Goal: Task Accomplishment & Management: Use online tool/utility

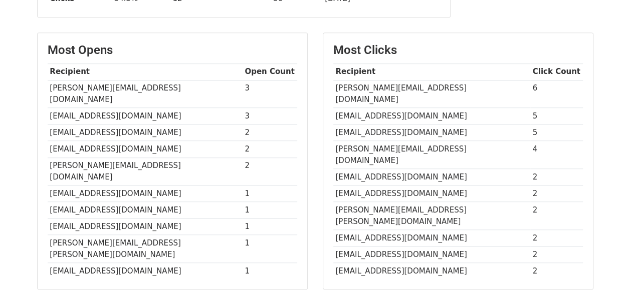
scroll to position [222, 0]
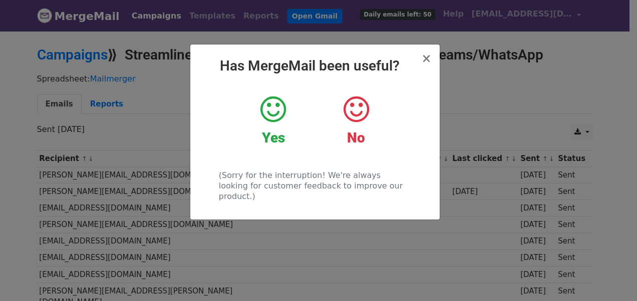
click at [320, 231] on div "× Has MergeMail been useful? Yes No (Sorry for the interruption! We're always l…" at bounding box center [318, 165] width 637 height 271
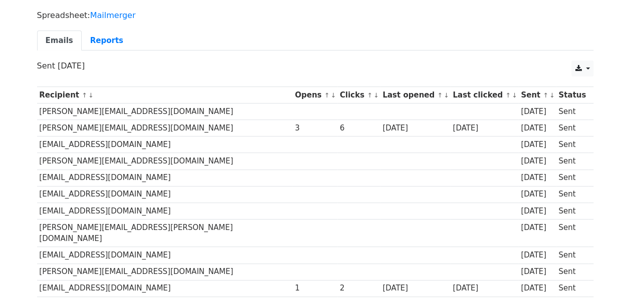
scroll to position [60, 0]
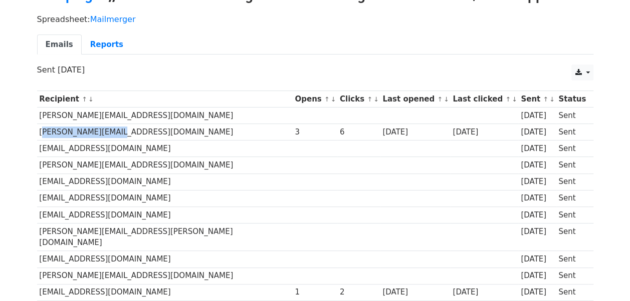
drag, startPoint x: 37, startPoint y: 129, endPoint x: 124, endPoint y: 129, distance: 87.1
click at [124, 129] on td "[PERSON_NAME][EMAIL_ADDRESS][DOMAIN_NAME]" at bounding box center [164, 132] width 255 height 17
copy td "[PERSON_NAME][EMAIL_ADDRESS][DOMAIN_NAME]"
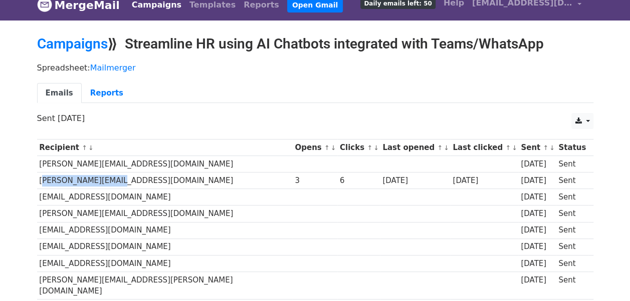
scroll to position [0, 0]
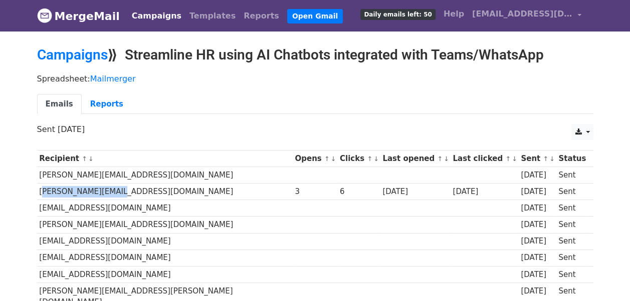
copy td "[PERSON_NAME][EMAIL_ADDRESS][DOMAIN_NAME]"
click at [182, 243] on td "satish.mohapatra@maruti.co.in" at bounding box center [164, 241] width 255 height 17
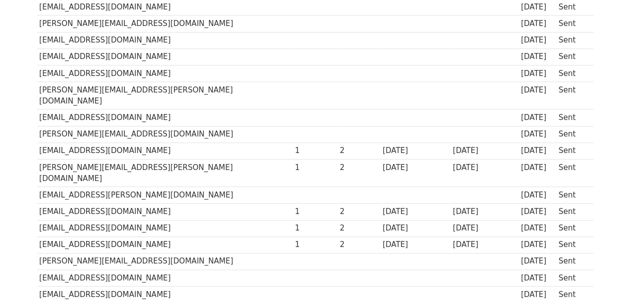
scroll to position [196, 0]
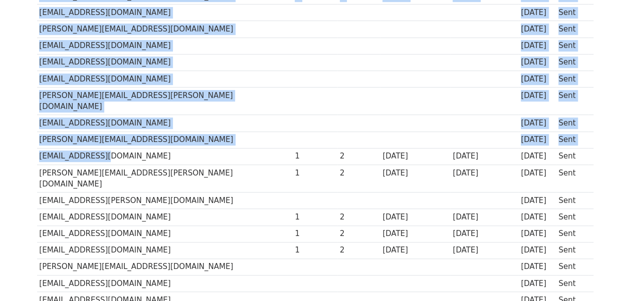
drag, startPoint x: 36, startPoint y: 142, endPoint x: 144, endPoint y: 145, distance: 108.2
click at [144, 145] on div "Recipient ↑ ↓ Opens ↑ ↓ Clicks ↑ ↓ Last opened ↑ ↓ Last clicked ↑ ↓ Sent ↑ ↓ St…" at bounding box center [315, 276] width 571 height 655
click at [144, 148] on td "[EMAIL_ADDRESS][DOMAIN_NAME]" at bounding box center [164, 156] width 255 height 17
click at [74, 148] on td "[EMAIL_ADDRESS][DOMAIN_NAME]" at bounding box center [164, 156] width 255 height 17
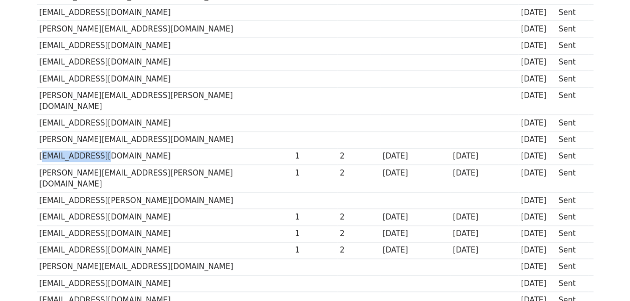
drag, startPoint x: 38, startPoint y: 143, endPoint x: 114, endPoint y: 142, distance: 76.6
click at [114, 148] on td "[EMAIL_ADDRESS][DOMAIN_NAME]" at bounding box center [164, 156] width 255 height 17
copy td "[EMAIL_ADDRESS][DOMAIN_NAME]"
click at [114, 226] on td "[EMAIL_ADDRESS][DOMAIN_NAME]" at bounding box center [164, 234] width 255 height 17
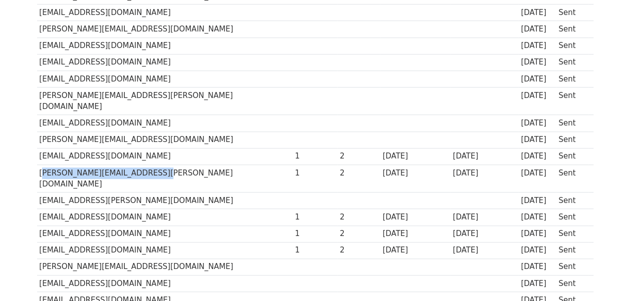
drag, startPoint x: 37, startPoint y: 157, endPoint x: 160, endPoint y: 158, distance: 123.7
click at [160, 165] on td "[PERSON_NAME][EMAIL_ADDRESS][PERSON_NAME][DOMAIN_NAME]" at bounding box center [164, 179] width 255 height 28
copy td "[PERSON_NAME][EMAIL_ADDRESS][PERSON_NAME][DOMAIN_NAME]"
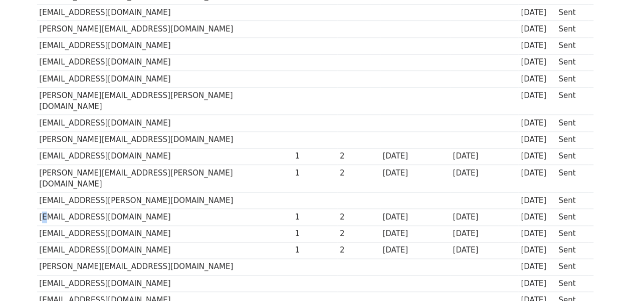
drag, startPoint x: 44, startPoint y: 194, endPoint x: 39, endPoint y: 191, distance: 5.8
click at [39, 209] on td "[EMAIL_ADDRESS][DOMAIN_NAME]" at bounding box center [164, 217] width 255 height 17
click at [151, 209] on td "[EMAIL_ADDRESS][DOMAIN_NAME]" at bounding box center [164, 217] width 255 height 17
drag, startPoint x: 37, startPoint y: 187, endPoint x: 153, endPoint y: 186, distance: 116.2
click at [153, 209] on td "[EMAIL_ADDRESS][DOMAIN_NAME]" at bounding box center [164, 217] width 255 height 17
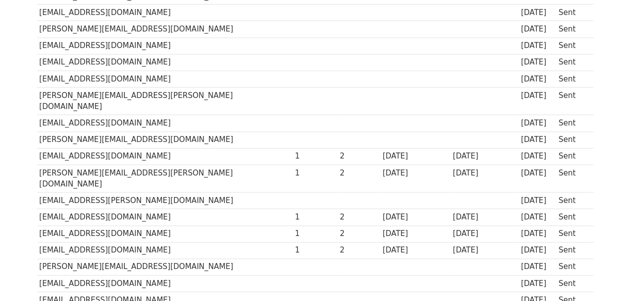
copy td "[EMAIL_ADDRESS][DOMAIN_NAME]"
click at [43, 226] on td "[EMAIL_ADDRESS][DOMAIN_NAME]" at bounding box center [164, 234] width 255 height 17
drag, startPoint x: 37, startPoint y: 207, endPoint x: 125, endPoint y: 211, distance: 87.7
click at [125, 226] on td "[EMAIL_ADDRESS][DOMAIN_NAME]" at bounding box center [164, 234] width 255 height 17
copy td "[EMAIL_ADDRESS][DOMAIN_NAME]"
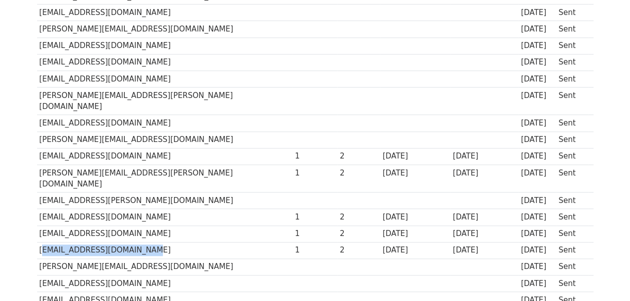
drag, startPoint x: 38, startPoint y: 223, endPoint x: 160, endPoint y: 220, distance: 122.2
click at [160, 242] on td "[EMAIL_ADDRESS][DOMAIN_NAME]" at bounding box center [164, 250] width 255 height 17
copy td "[EMAIL_ADDRESS][DOMAIN_NAME]"
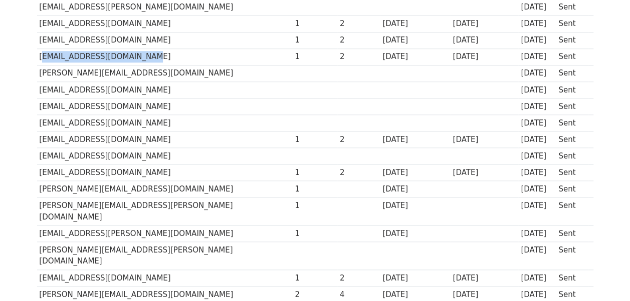
scroll to position [391, 0]
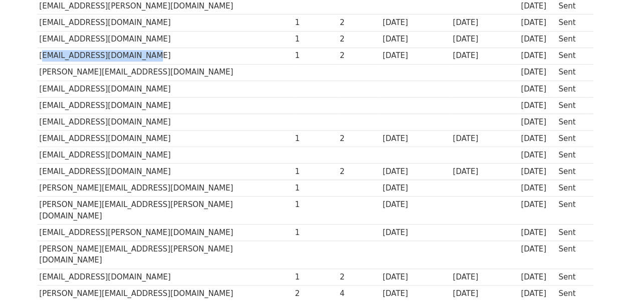
drag, startPoint x: 35, startPoint y: 111, endPoint x: 147, endPoint y: 115, distance: 112.7
click at [147, 115] on div "Recipient ↑ ↓ Opens ↑ ↓ Clicks ↑ ↓ Last opened ↑ ↓ Last clicked ↑ ↓ Sent ↑ ↓ St…" at bounding box center [315, 82] width 571 height 655
click at [147, 131] on td "[EMAIL_ADDRESS][DOMAIN_NAME]" at bounding box center [164, 139] width 255 height 17
click at [88, 131] on td "[EMAIL_ADDRESS][DOMAIN_NAME]" at bounding box center [164, 139] width 255 height 17
drag, startPoint x: 38, startPoint y: 109, endPoint x: 151, endPoint y: 111, distance: 113.7
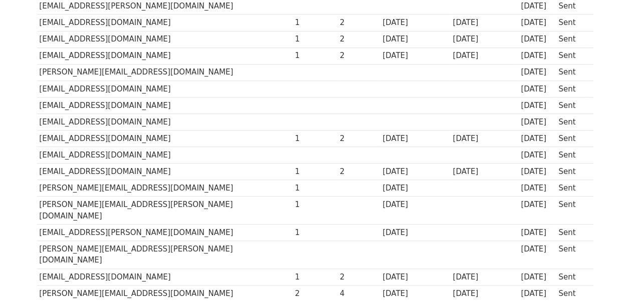
click at [151, 131] on td "[EMAIL_ADDRESS][DOMAIN_NAME]" at bounding box center [164, 139] width 255 height 17
copy td "[EMAIL_ADDRESS][DOMAIN_NAME]"
drag, startPoint x: 39, startPoint y: 144, endPoint x: 151, endPoint y: 143, distance: 112.7
click at [151, 164] on td "[EMAIL_ADDRESS][DOMAIN_NAME]" at bounding box center [164, 172] width 255 height 17
copy td "[EMAIL_ADDRESS][DOMAIN_NAME]"
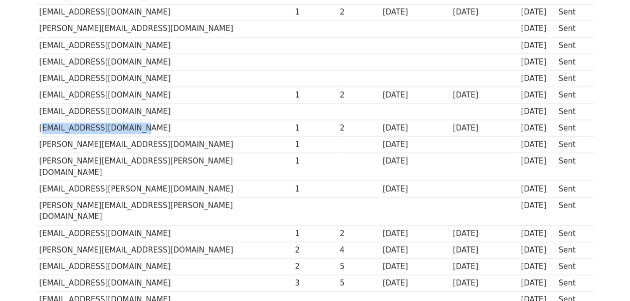
scroll to position [433, 0]
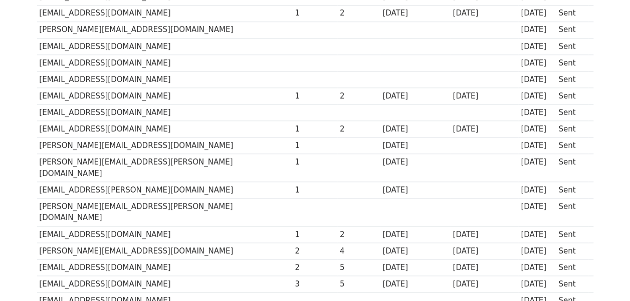
click at [34, 119] on div "Recipient ↑ ↓ Opens ↑ ↓ Clicks ↑ ↓ Last opened ↑ ↓ Last clicked ↑ ↓ Sent ↑ ↓ St…" at bounding box center [315, 39] width 571 height 655
drag, startPoint x: 39, startPoint y: 118, endPoint x: 179, endPoint y: 118, distance: 139.7
click at [179, 138] on td "Parul.Sharma@heromotocorp.com" at bounding box center [164, 146] width 255 height 17
copy td "Parul.Sharma@heromotocorp.com"
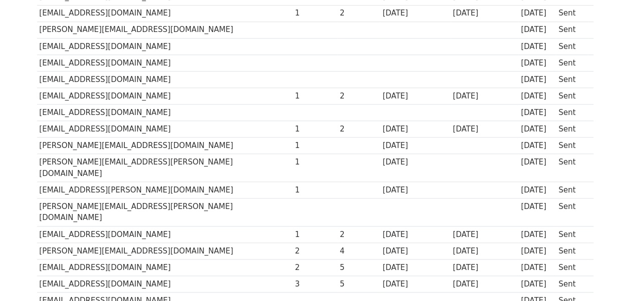
click at [151, 138] on td "Parul.Sharma@heromotocorp.com" at bounding box center [164, 146] width 255 height 17
click at [161, 138] on td "Parul.Sharma@heromotocorp.com" at bounding box center [164, 146] width 255 height 17
drag, startPoint x: 38, startPoint y: 132, endPoint x: 189, endPoint y: 132, distance: 151.2
click at [189, 154] on td "[PERSON_NAME][EMAIL_ADDRESS][PERSON_NAME][DOMAIN_NAME]" at bounding box center [164, 168] width 255 height 28
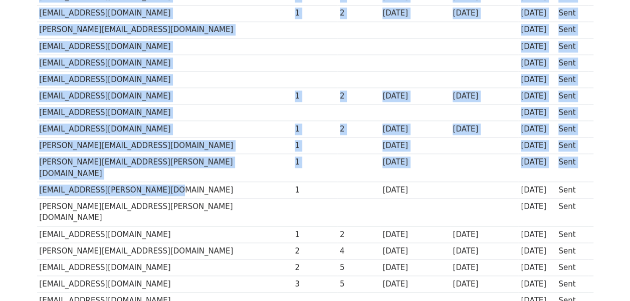
drag, startPoint x: 36, startPoint y: 149, endPoint x: 163, endPoint y: 153, distance: 127.3
click at [163, 153] on div "Recipient ↑ ↓ Opens ↑ ↓ Clicks ↑ ↓ Last opened ↑ ↓ Last clicked ↑ ↓ Sent ↑ ↓ St…" at bounding box center [315, 39] width 571 height 655
click at [163, 182] on td "dharm.rakshit@heromotocorp.com" at bounding box center [164, 190] width 255 height 17
click at [149, 182] on td "dharm.rakshit@heromotocorp.com" at bounding box center [164, 190] width 255 height 17
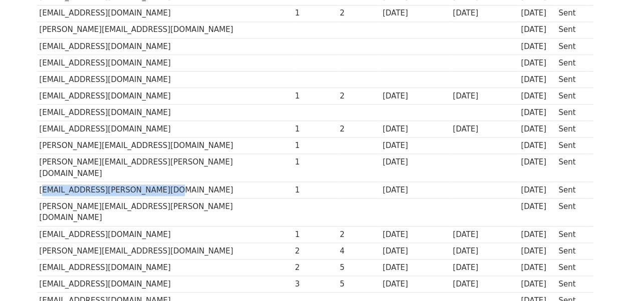
drag, startPoint x: 38, startPoint y: 151, endPoint x: 168, endPoint y: 145, distance: 130.8
click at [168, 182] on td "dharm.rakshit@heromotocorp.com" at bounding box center [164, 190] width 255 height 17
drag, startPoint x: 39, startPoint y: 183, endPoint x: 185, endPoint y: 185, distance: 146.3
click at [185, 226] on td "[EMAIL_ADDRESS][DOMAIN_NAME]" at bounding box center [164, 234] width 255 height 17
click at [201, 293] on td "rajeevsharma@royalenfield.com" at bounding box center [164, 301] width 255 height 17
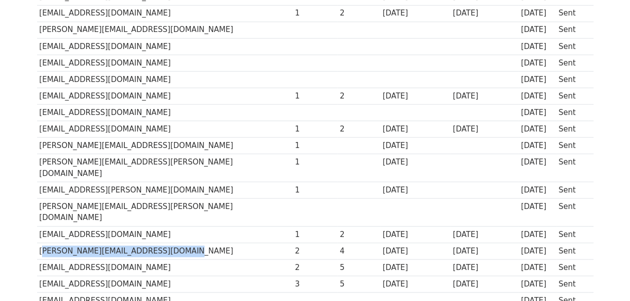
drag, startPoint x: 38, startPoint y: 200, endPoint x: 188, endPoint y: 200, distance: 149.7
click at [188, 243] on td "[PERSON_NAME][EMAIL_ADDRESS][DOMAIN_NAME]" at bounding box center [164, 251] width 255 height 17
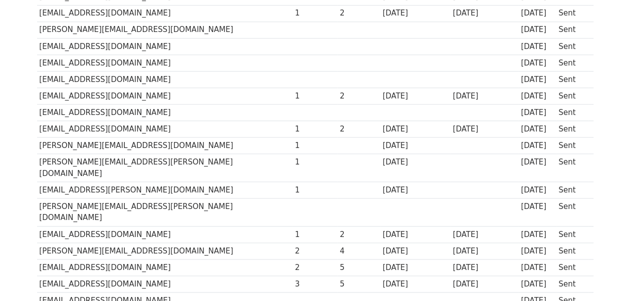
click at [86, 259] on td "[EMAIL_ADDRESS][DOMAIN_NAME]" at bounding box center [164, 267] width 255 height 17
drag, startPoint x: 39, startPoint y: 217, endPoint x: 154, endPoint y: 216, distance: 115.7
click at [154, 259] on td "[EMAIL_ADDRESS][DOMAIN_NAME]" at bounding box center [164, 267] width 255 height 17
